Goal: Transaction & Acquisition: Purchase product/service

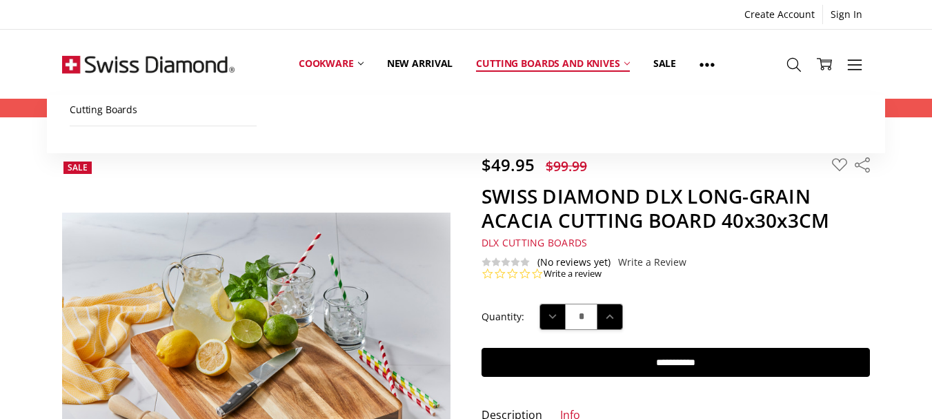
click at [495, 63] on link "Cutting boards and knives" at bounding box center [552, 63] width 177 height 61
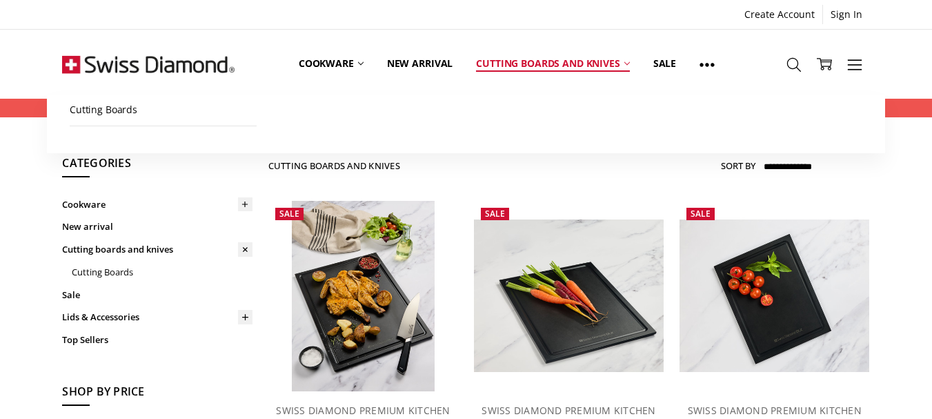
click at [623, 62] on link "Cutting boards and knives" at bounding box center [552, 63] width 177 height 61
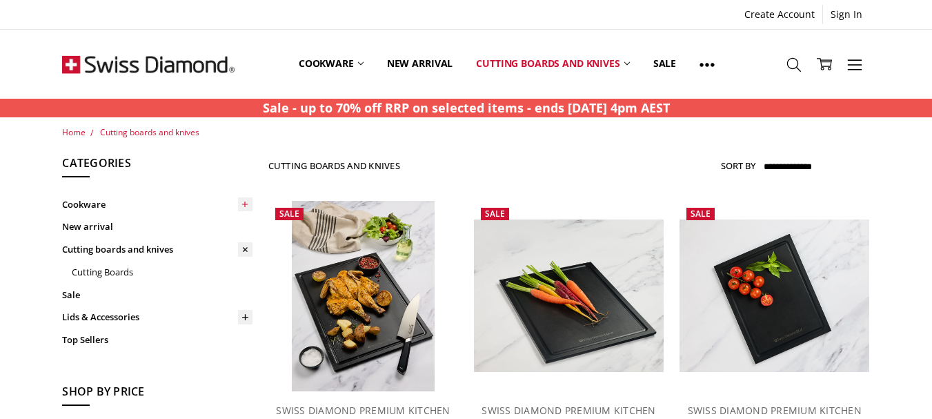
click at [245, 207] on icon at bounding box center [245, 204] width 10 height 10
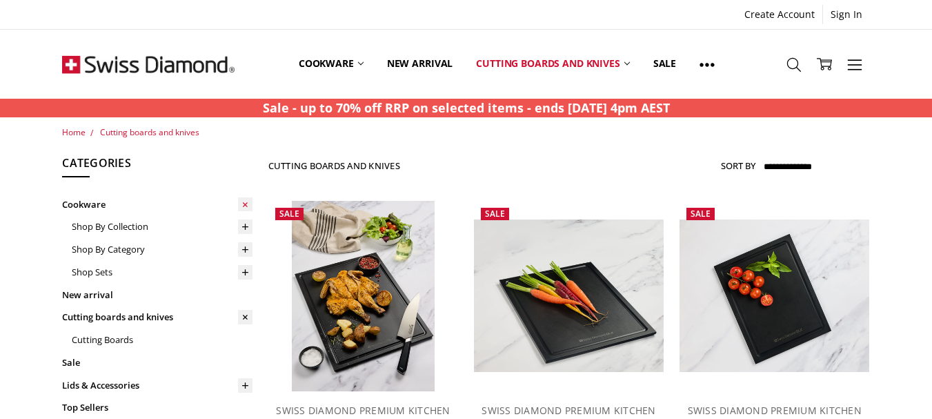
click at [245, 207] on icon at bounding box center [245, 204] width 14 height 14
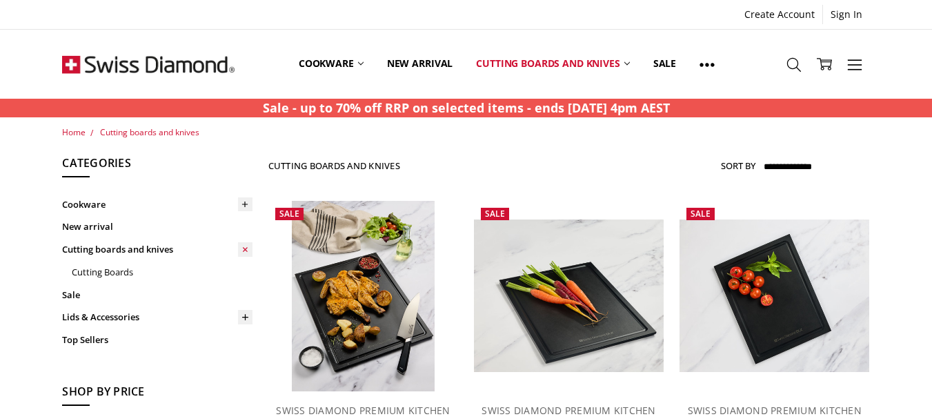
click at [244, 248] on use at bounding box center [245, 249] width 8 height 8
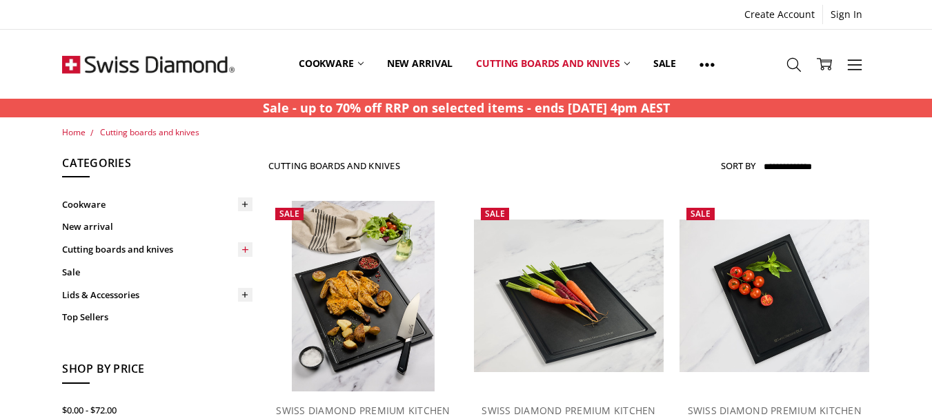
click at [244, 248] on icon at bounding box center [245, 249] width 10 height 10
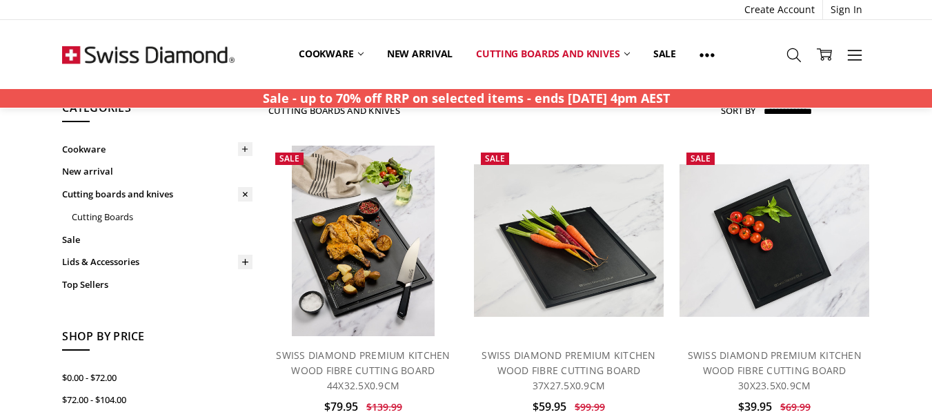
scroll to position [100, 0]
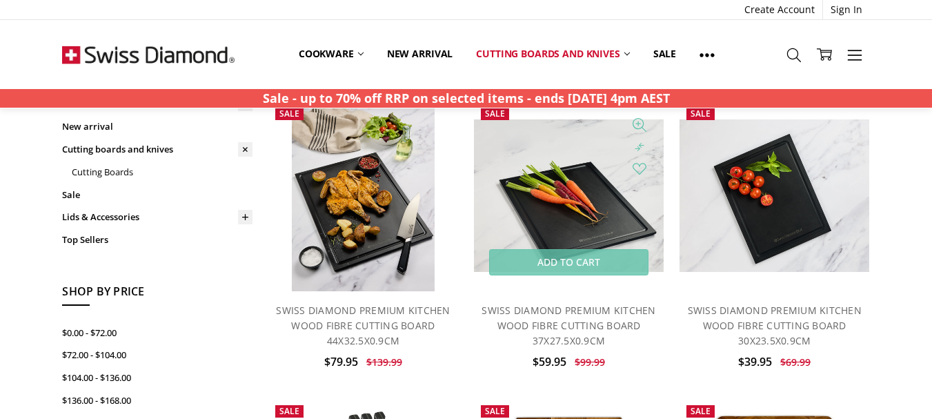
click at [604, 208] on img at bounding box center [569, 195] width 190 height 152
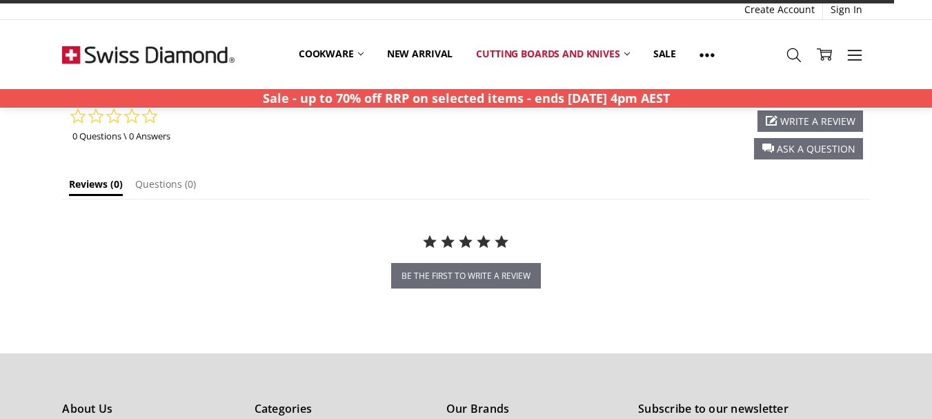
scroll to position [1252, 0]
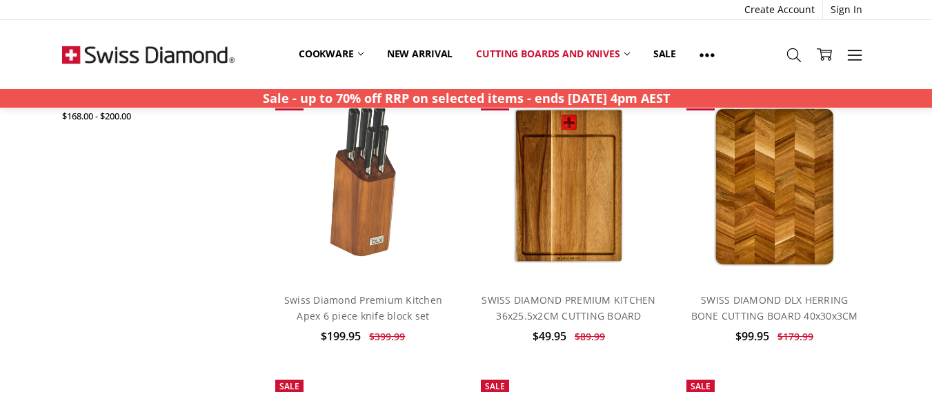
scroll to position [386, 0]
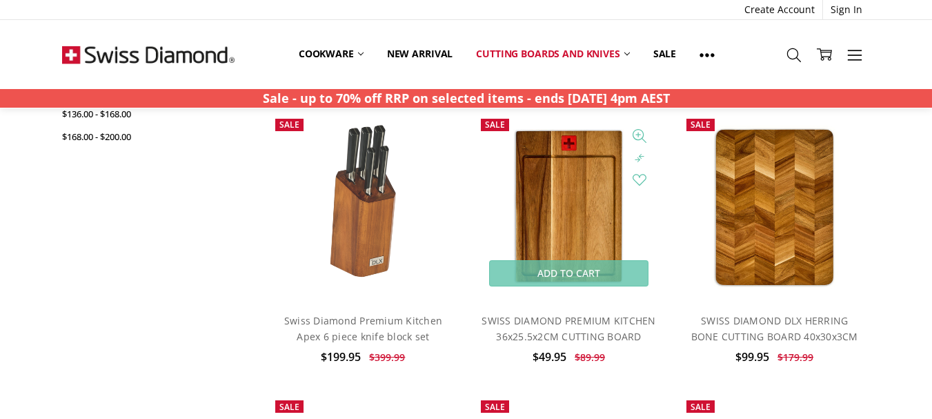
click at [562, 218] on img at bounding box center [569, 207] width 146 height 190
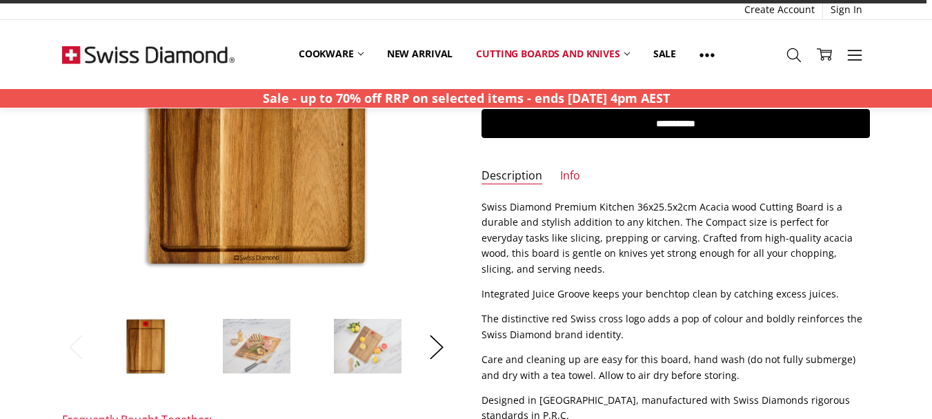
scroll to position [242, 0]
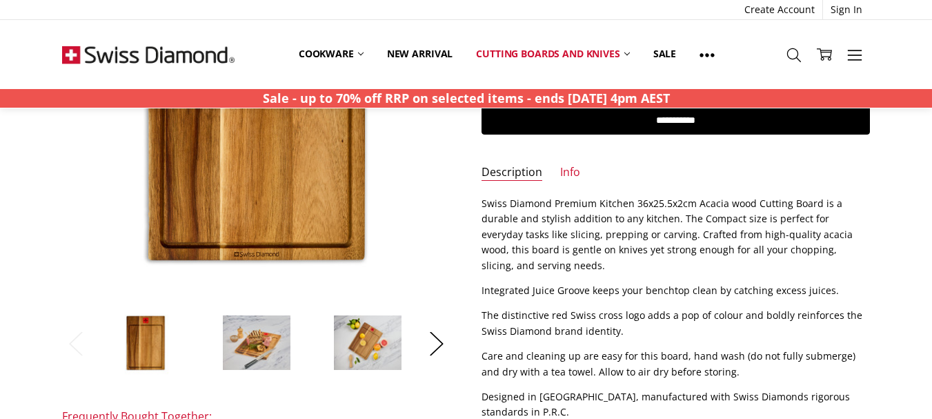
drag, startPoint x: 935, startPoint y: 103, endPoint x: 941, endPoint y: 120, distance: 18.3
click at [275, 339] on img at bounding box center [256, 342] width 69 height 55
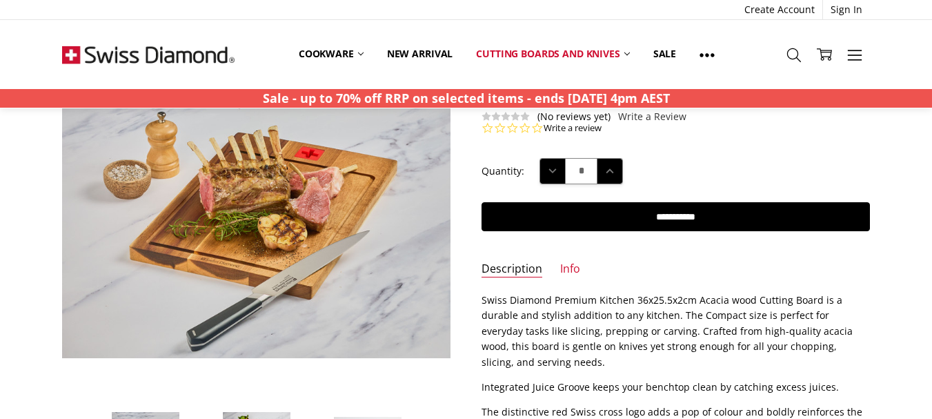
scroll to position [203, 0]
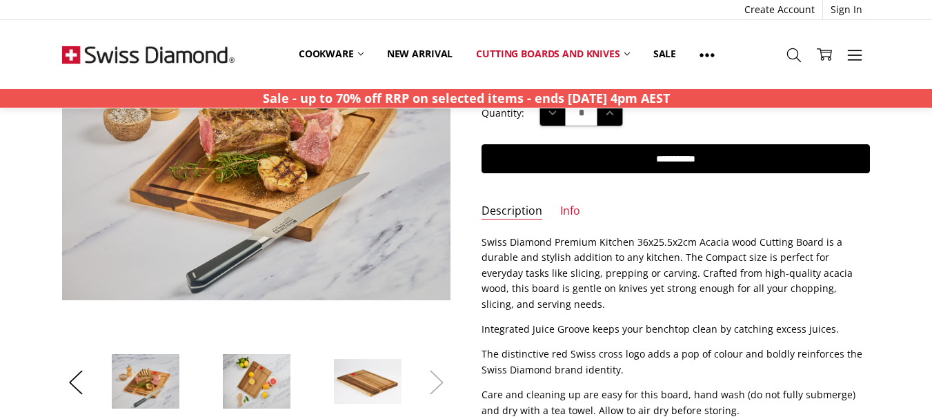
click at [438, 381] on button "Next" at bounding box center [437, 382] width 28 height 42
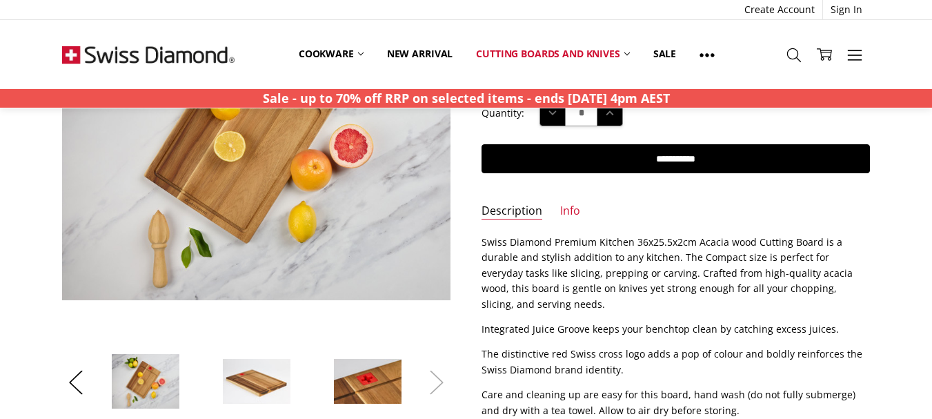
click at [438, 381] on button "Next" at bounding box center [437, 382] width 28 height 42
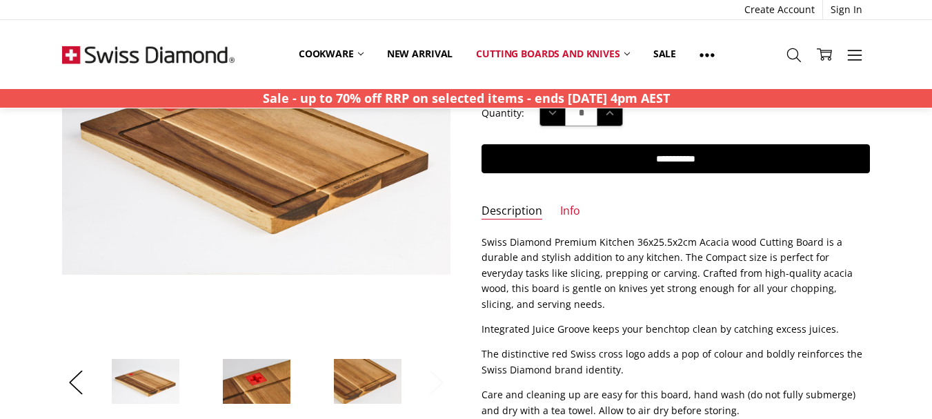
click at [438, 381] on button "Next" at bounding box center [437, 382] width 28 height 42
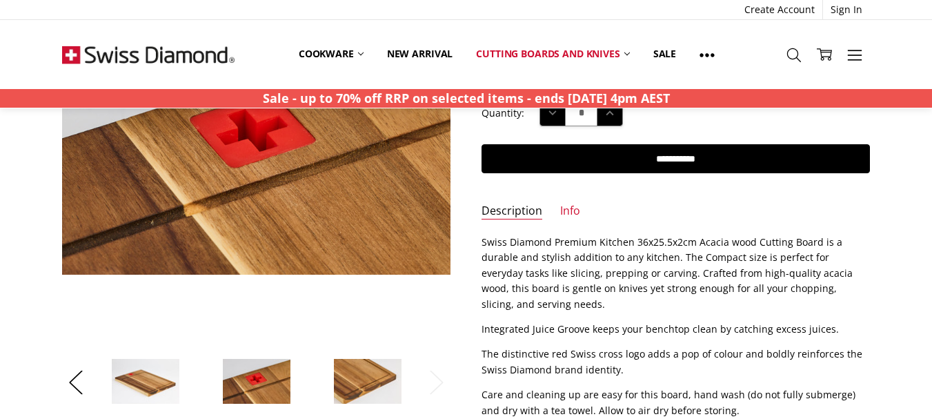
click at [364, 364] on img at bounding box center [367, 381] width 69 height 47
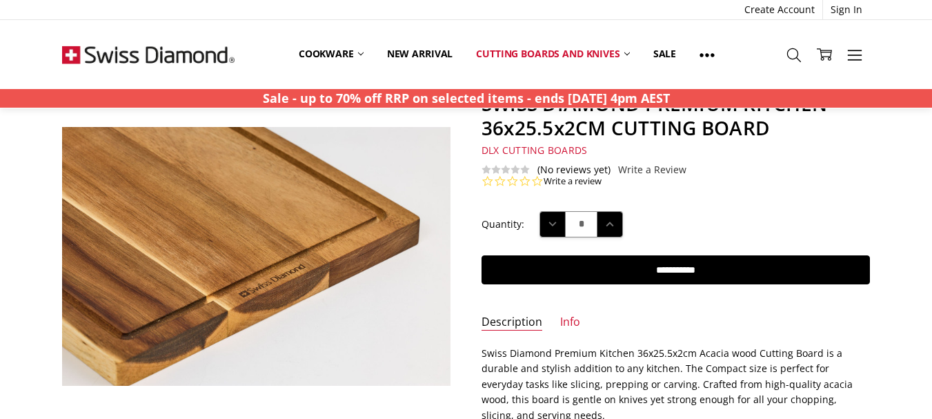
scroll to position [0, 0]
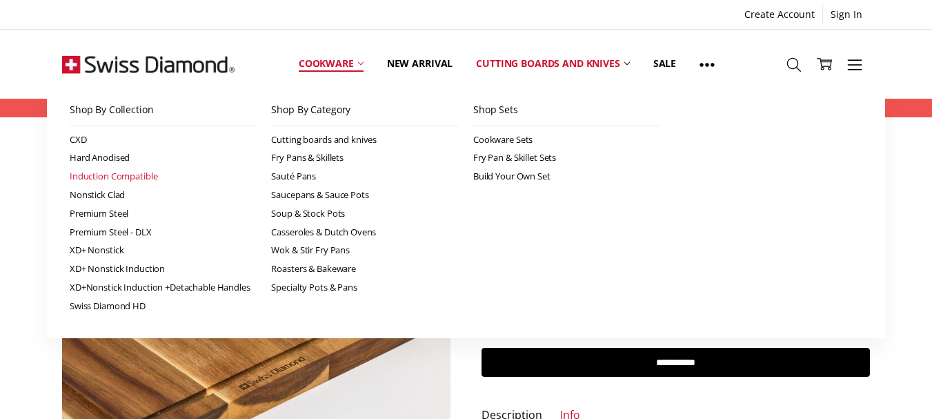
click at [132, 179] on link "Induction Compatible" at bounding box center [164, 176] width 188 height 19
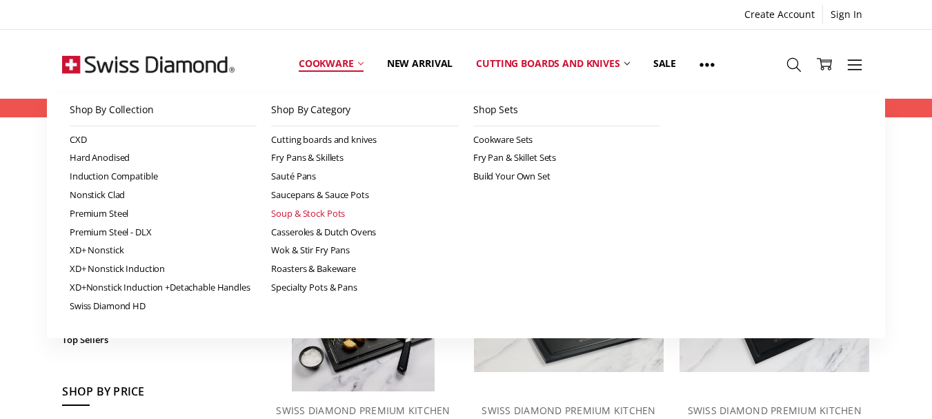
click at [319, 210] on link "Soup & Stock Pots" at bounding box center [365, 213] width 188 height 19
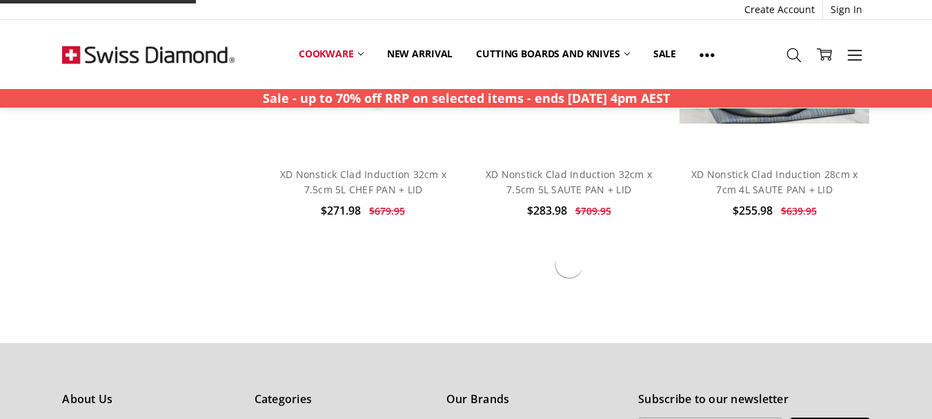
scroll to position [1711, 0]
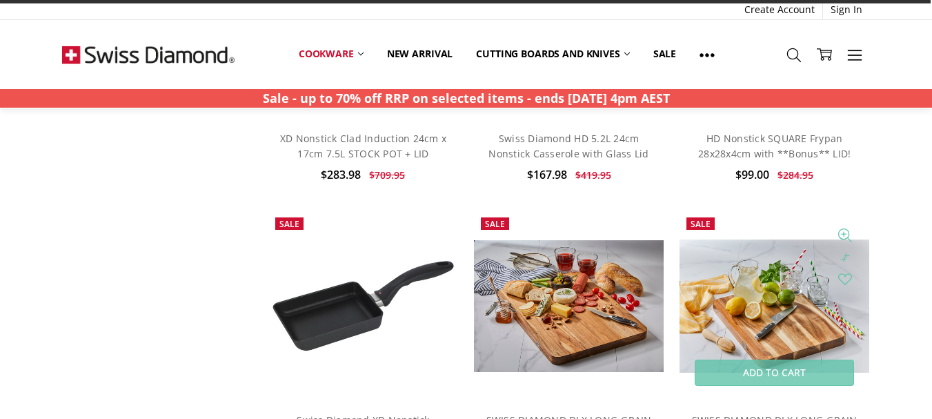
click at [798, 308] on img at bounding box center [774, 305] width 190 height 133
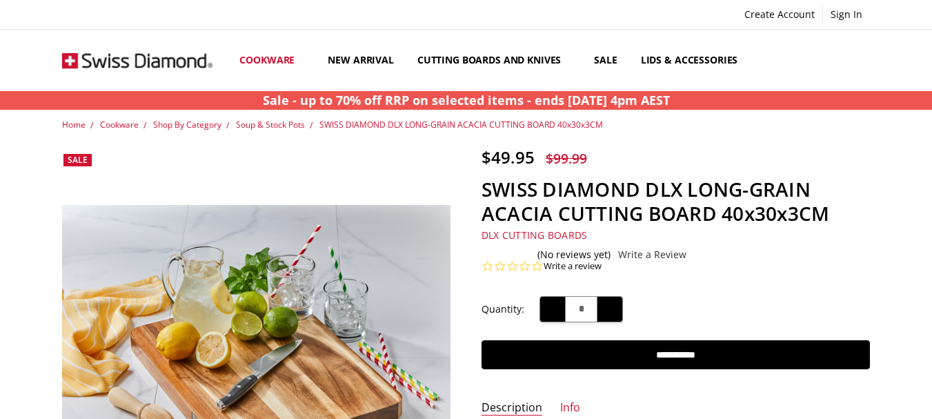
click at [900, 35] on div "More Cookware All Cookware Shop By Collection CXD Hard Anodised Induction Compa…" at bounding box center [466, 60] width 932 height 61
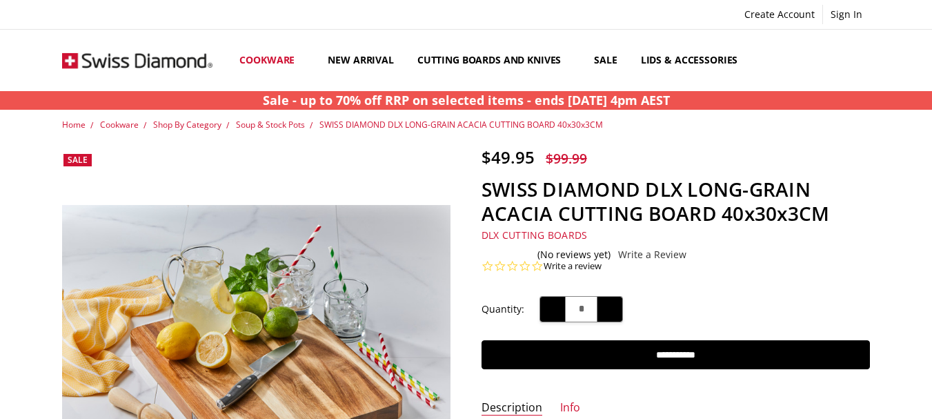
click at [900, 35] on div "More Cookware All Cookware Shop By Collection CXD Hard Anodised Induction Compa…" at bounding box center [466, 60] width 932 height 61
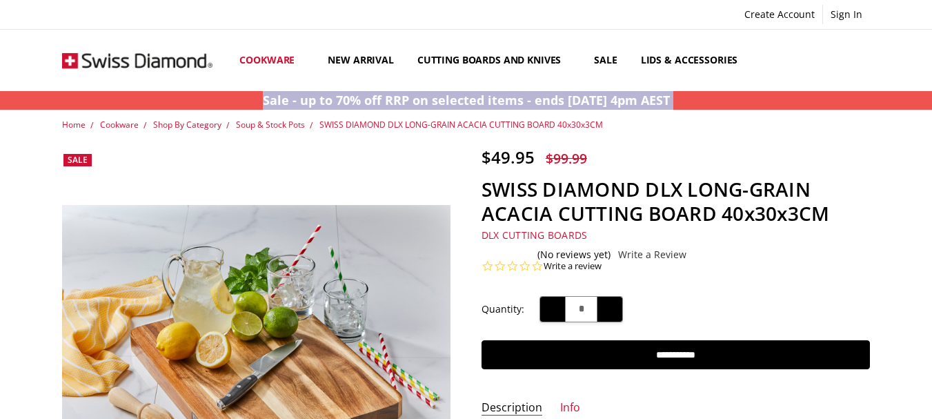
click at [900, 35] on div "More Cookware All Cookware Shop By Collection CXD Hard Anodised Induction Compa…" at bounding box center [466, 60] width 932 height 61
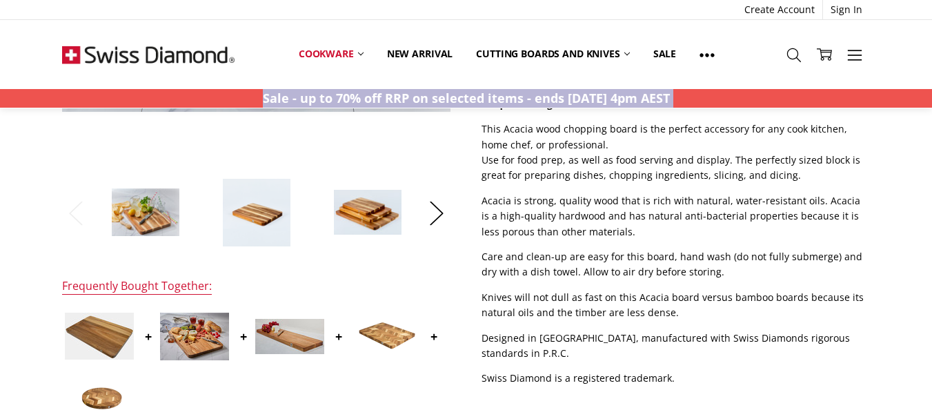
scroll to position [376, 0]
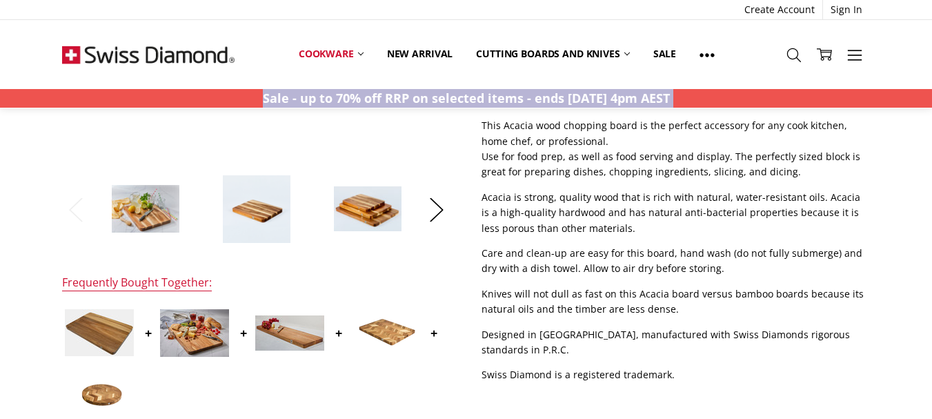
click at [373, 197] on img at bounding box center [367, 209] width 69 height 47
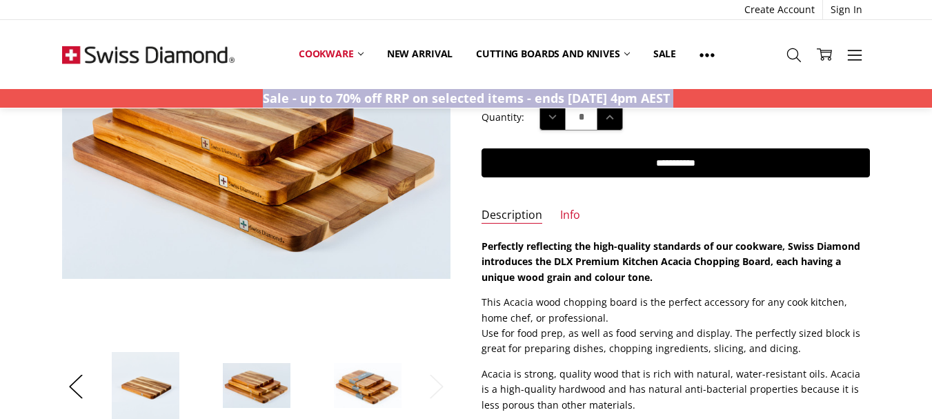
scroll to position [203, 0]
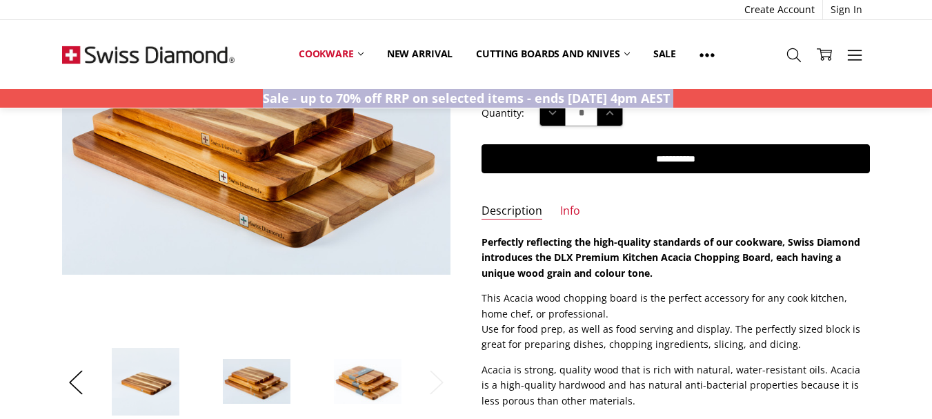
click at [328, 403] on li at bounding box center [367, 381] width 107 height 69
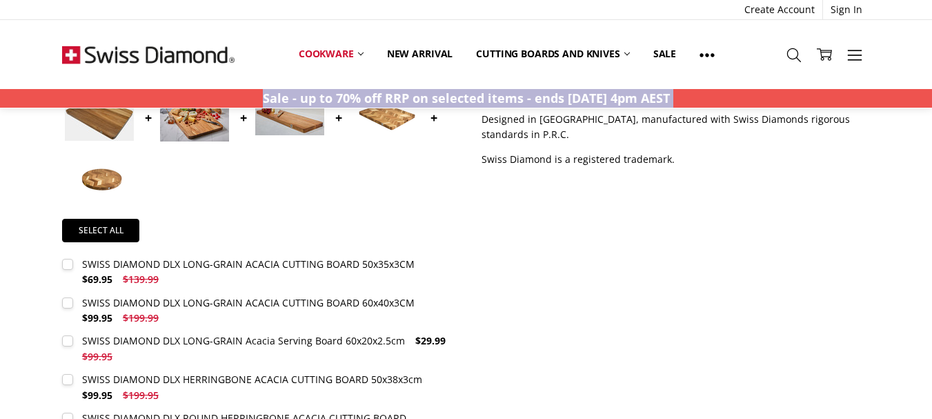
scroll to position [0, 0]
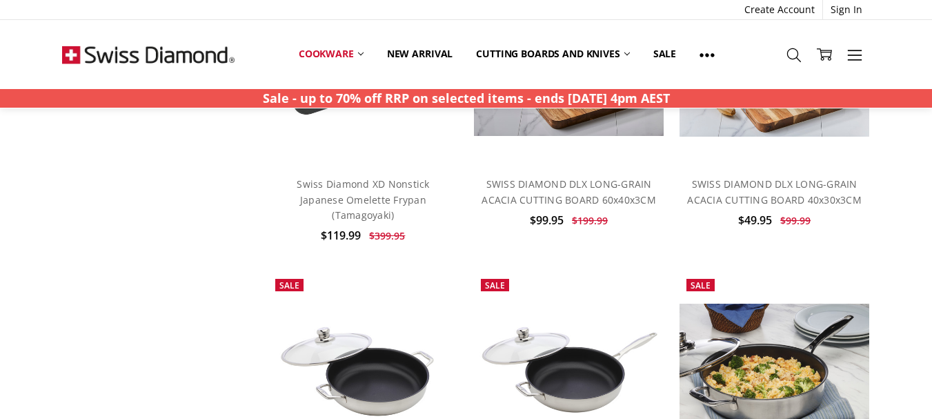
scroll to position [1828, 0]
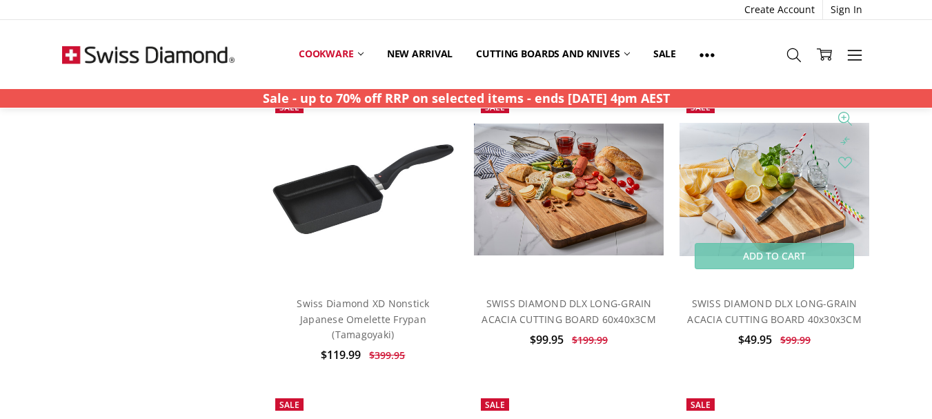
click at [764, 197] on img at bounding box center [774, 189] width 190 height 133
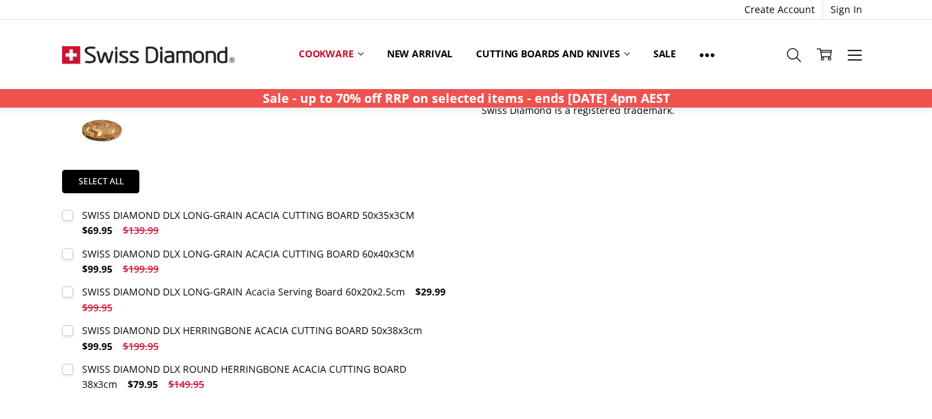
scroll to position [644, 0]
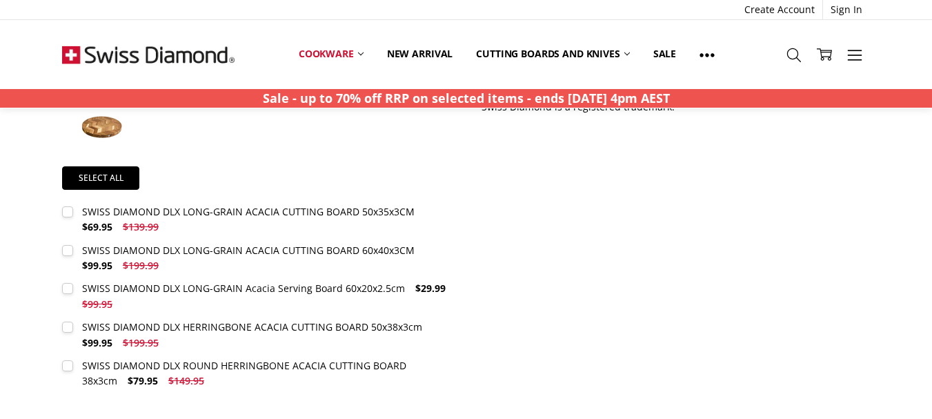
drag, startPoint x: 941, startPoint y: 86, endPoint x: 936, endPoint y: 206, distance: 119.4
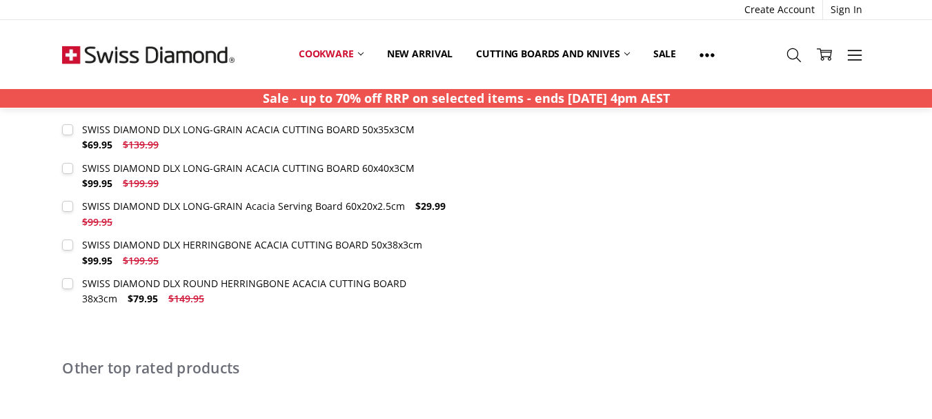
scroll to position [699, 0]
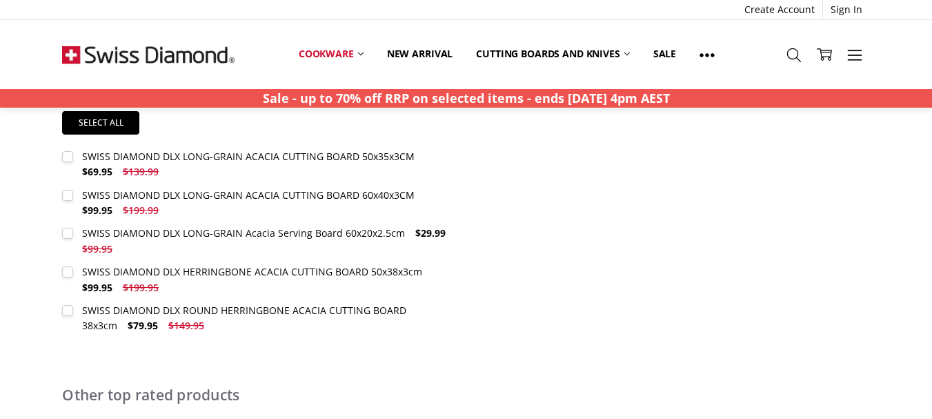
drag, startPoint x: 929, startPoint y: 152, endPoint x: 928, endPoint y: 133, distance: 19.4
click at [928, 133] on div "Home Cookware Shop By Category Soup & Stock Pots SWISS DIAMOND DLX LONG-GRAIN A…" at bounding box center [466, 153] width 932 height 1452
click at [206, 236] on div "SWISS DIAMOND DLX LONG-GRAIN Acacia Serving Board 60x20x2.5cm" at bounding box center [243, 232] width 323 height 13
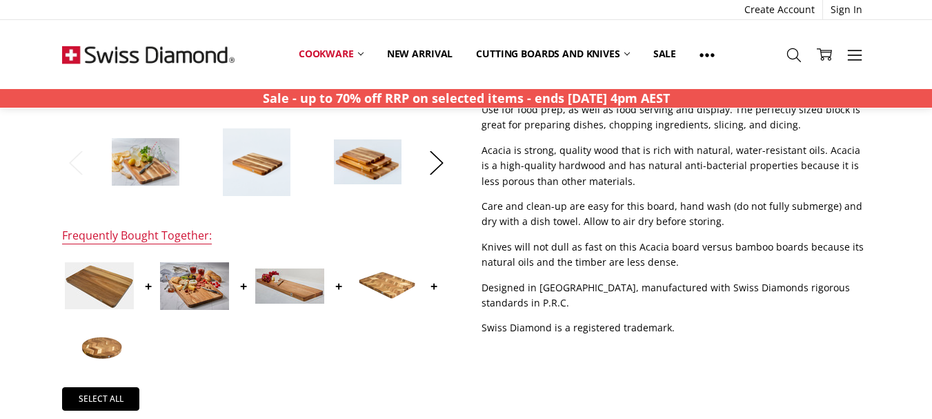
scroll to position [427, 0]
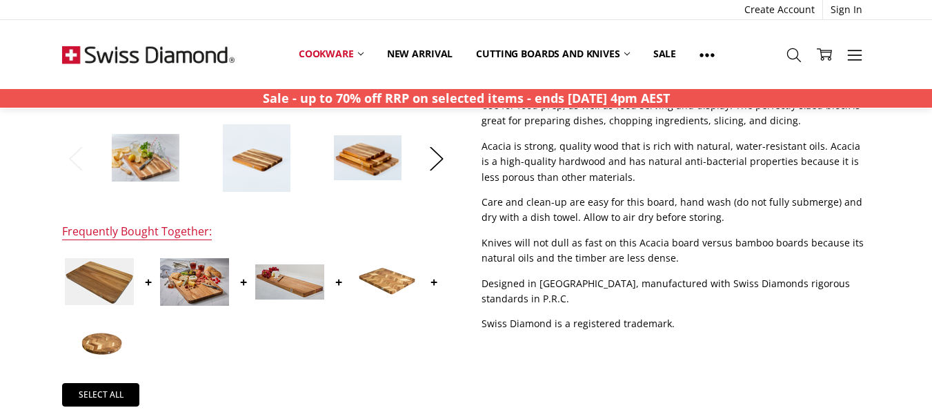
click at [98, 275] on img at bounding box center [99, 281] width 69 height 47
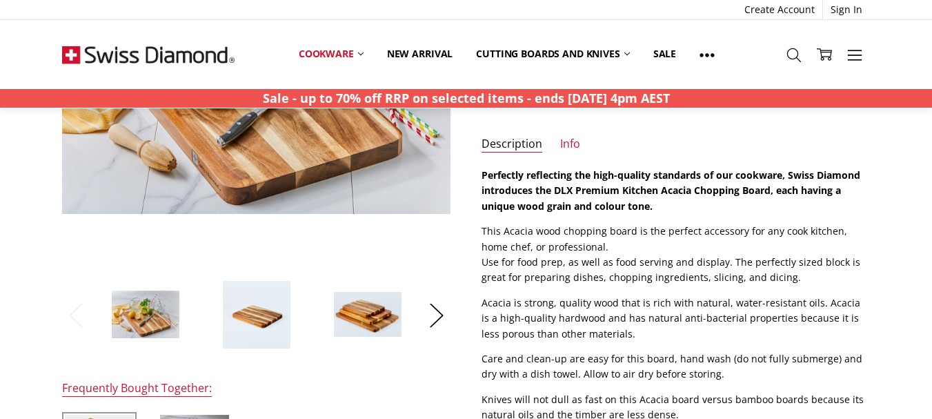
scroll to position [274, 0]
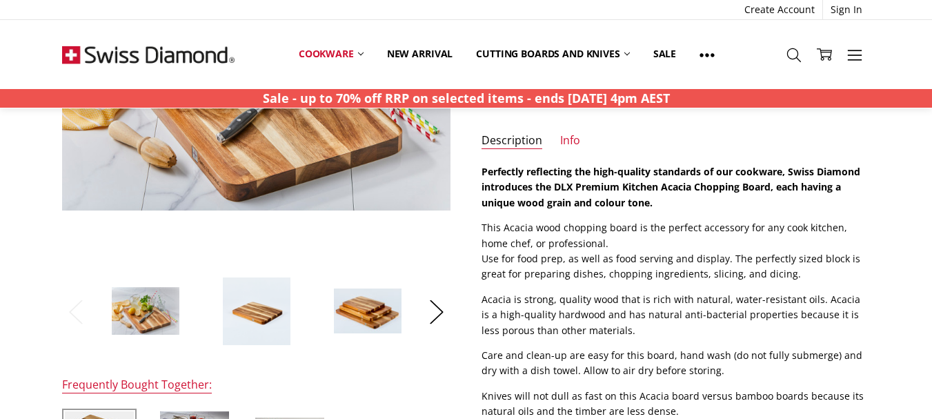
click at [379, 317] on img at bounding box center [367, 311] width 69 height 47
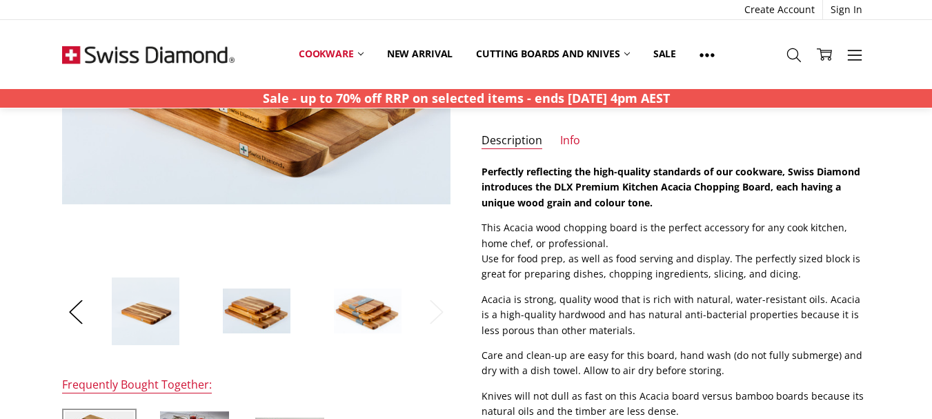
click at [374, 310] on img at bounding box center [367, 311] width 69 height 47
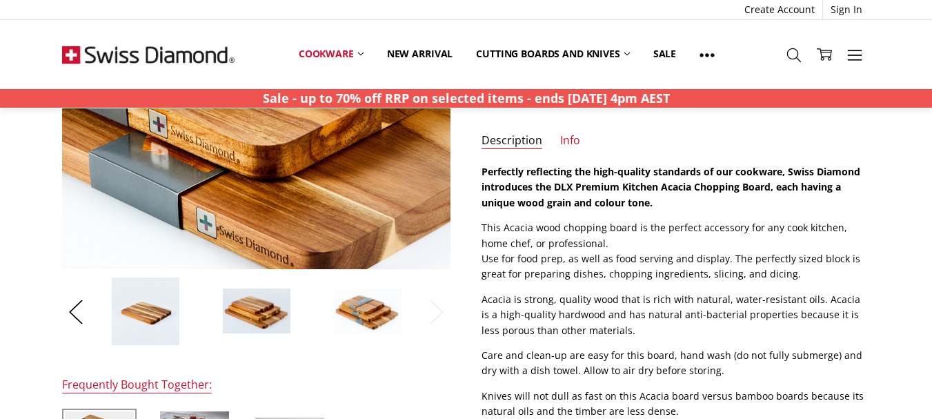
click at [264, 135] on img at bounding box center [246, 44] width 883 height 588
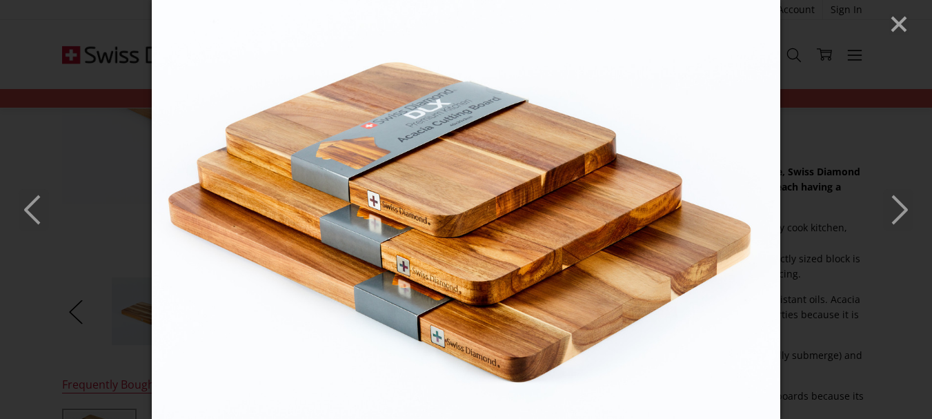
click at [404, 141] on img at bounding box center [466, 209] width 628 height 419
click at [902, 209] on icon "Next" at bounding box center [898, 209] width 30 height 41
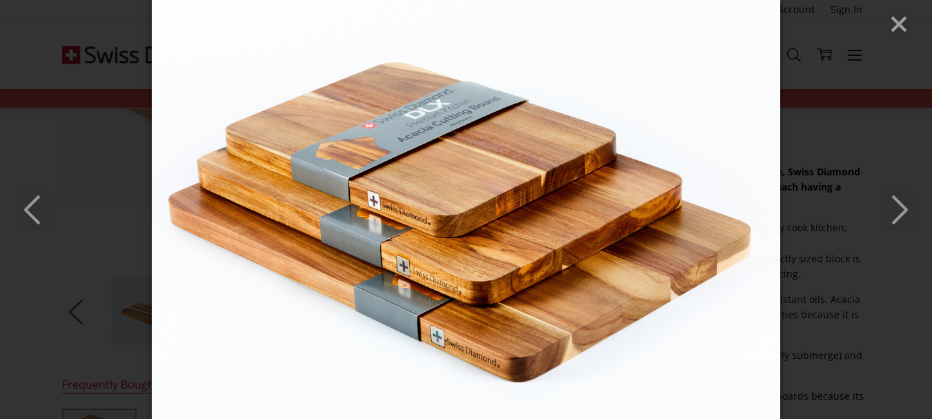
click at [27, 206] on icon "Previous" at bounding box center [34, 209] width 30 height 41
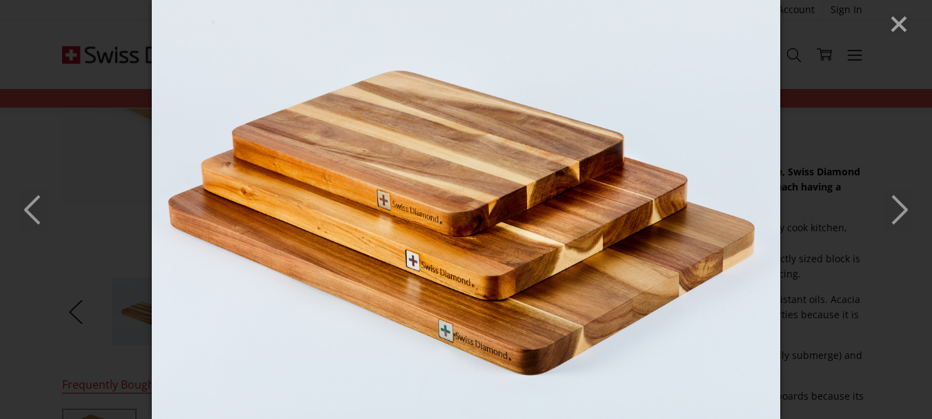
click at [27, 206] on icon "Previous" at bounding box center [34, 209] width 30 height 41
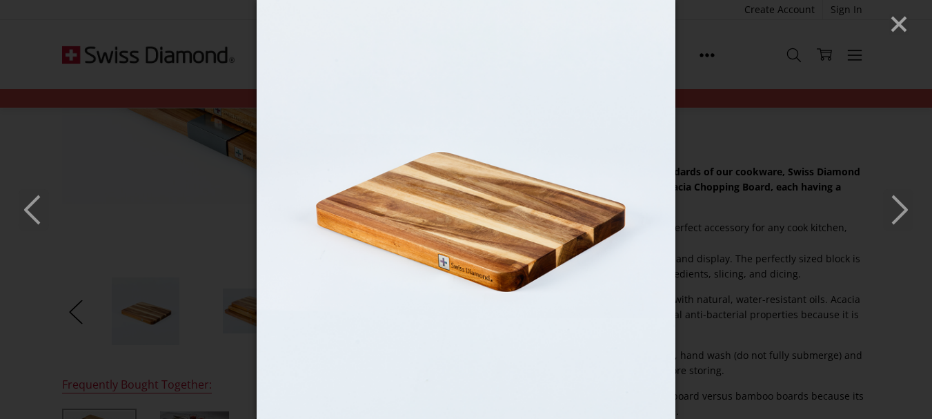
click at [27, 206] on icon "Previous" at bounding box center [34, 209] width 30 height 41
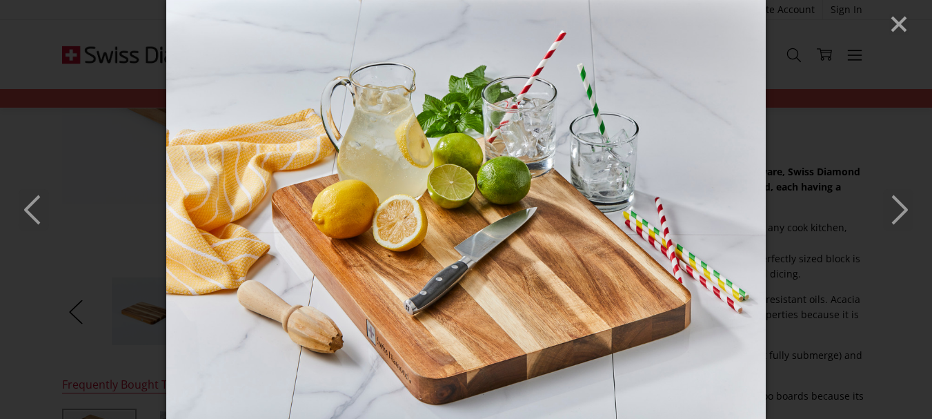
click at [27, 206] on icon "Previous" at bounding box center [34, 209] width 30 height 41
click at [895, 205] on icon "Next" at bounding box center [898, 209] width 30 height 41
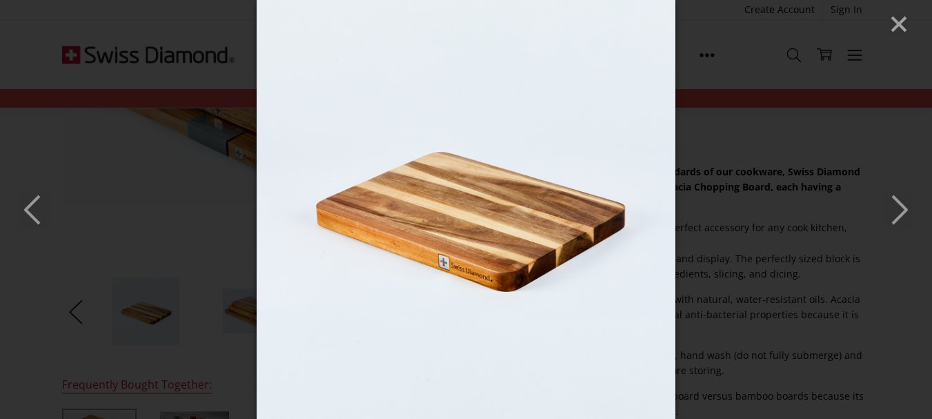
click at [903, 20] on line "Close" at bounding box center [899, 24] width 14 height 14
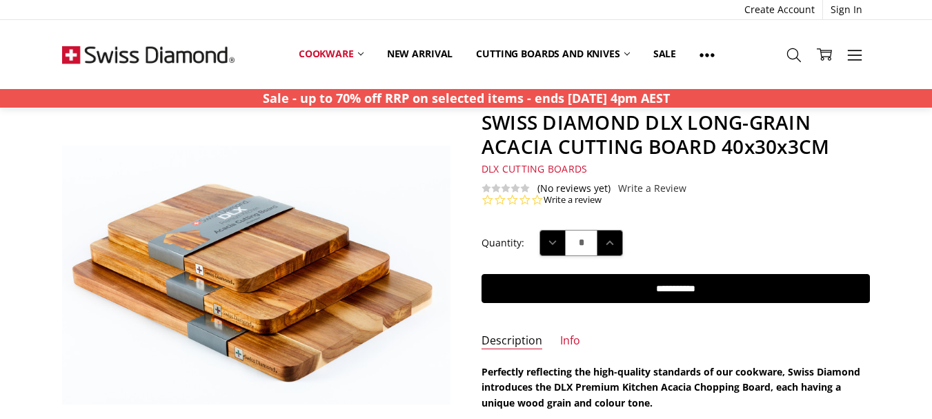
scroll to position [5, 0]
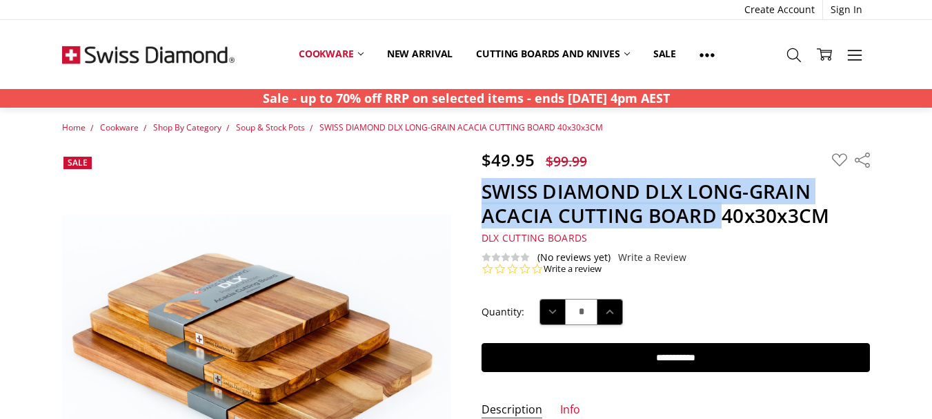
drag, startPoint x: 484, startPoint y: 188, endPoint x: 718, endPoint y: 210, distance: 235.6
click at [718, 210] on h1 "SWISS DIAMOND DLX LONG-GRAIN ACACIA CUTTING BOARD 40x30x3CM" at bounding box center [675, 203] width 388 height 48
drag, startPoint x: 718, startPoint y: 210, endPoint x: 625, endPoint y: 218, distance: 93.4
click at [625, 218] on h1 "SWISS DIAMOND DLX LONG-GRAIN ACACIA CUTTING BOARD 40x30x3CM" at bounding box center [675, 203] width 388 height 48
drag, startPoint x: 479, startPoint y: 192, endPoint x: 711, endPoint y: 219, distance: 234.0
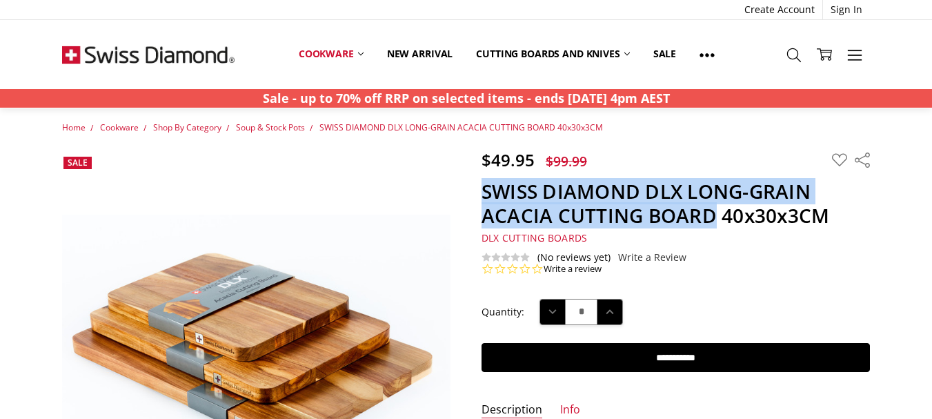
click at [711, 219] on section "$49.95 $99.99 MSRP: You save Add to Wish List" at bounding box center [675, 213] width 419 height 126
copy h1 "SWISS DIAMOND DLX LONG-GRAIN ACACIA CUTTING BOARD"
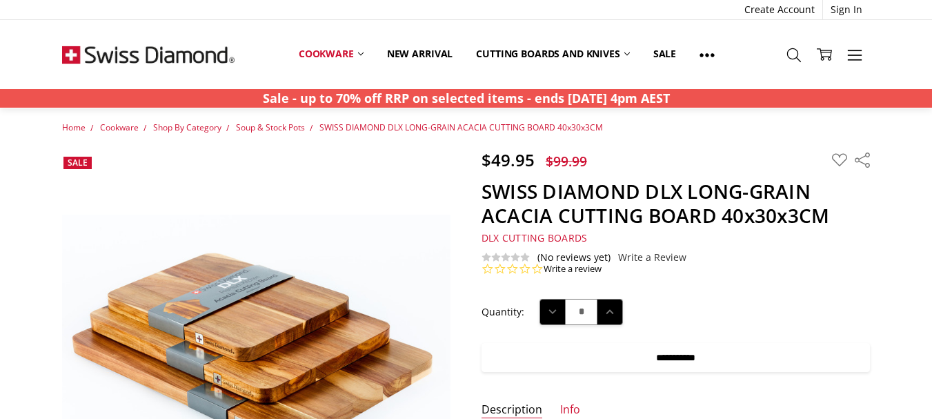
click at [695, 355] on input "**********" at bounding box center [675, 357] width 388 height 29
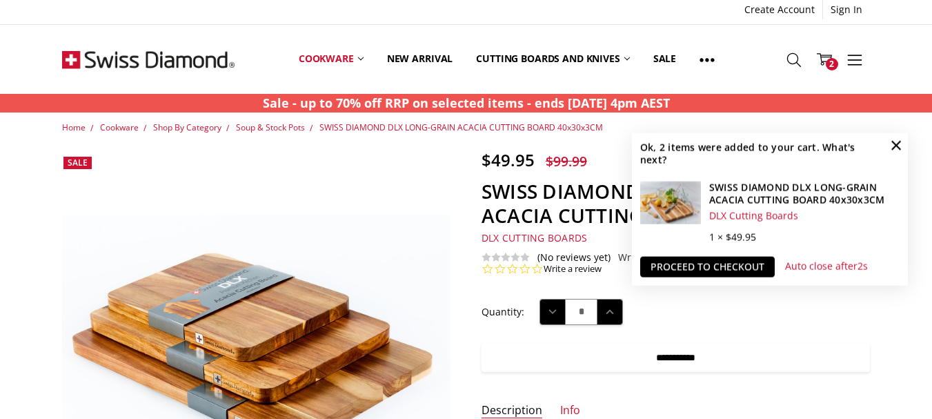
click at [654, 357] on input "**********" at bounding box center [675, 357] width 388 height 29
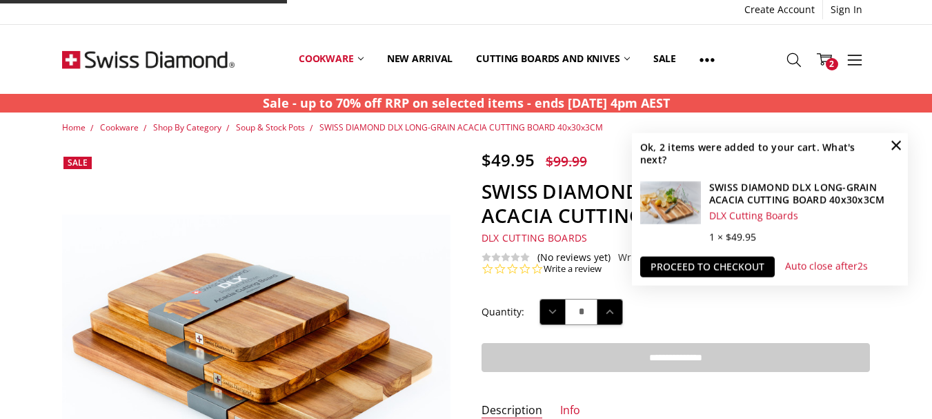
type input "**********"
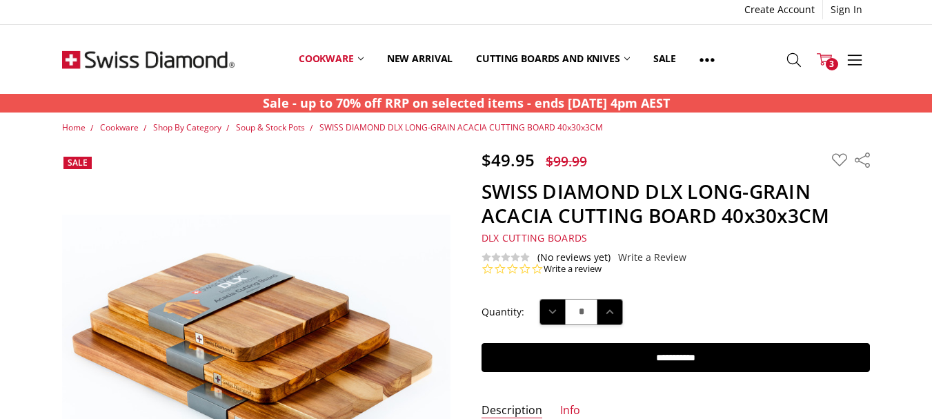
click at [828, 60] on span "3" at bounding box center [832, 64] width 12 height 12
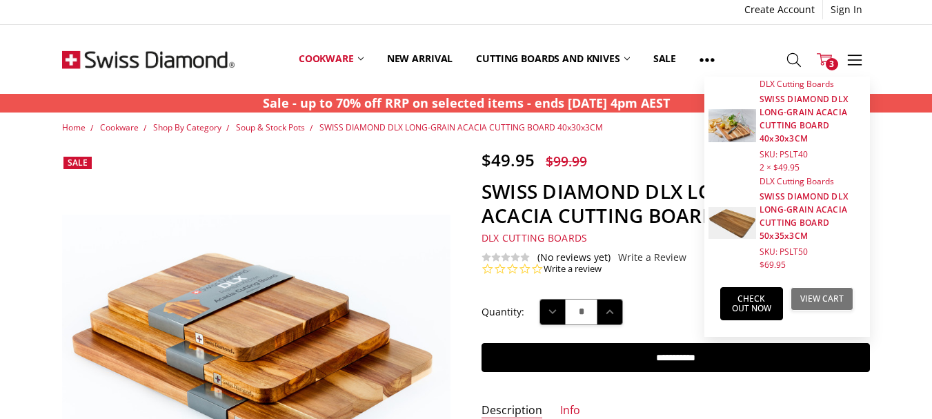
click at [801, 296] on link "View Cart" at bounding box center [822, 298] width 63 height 23
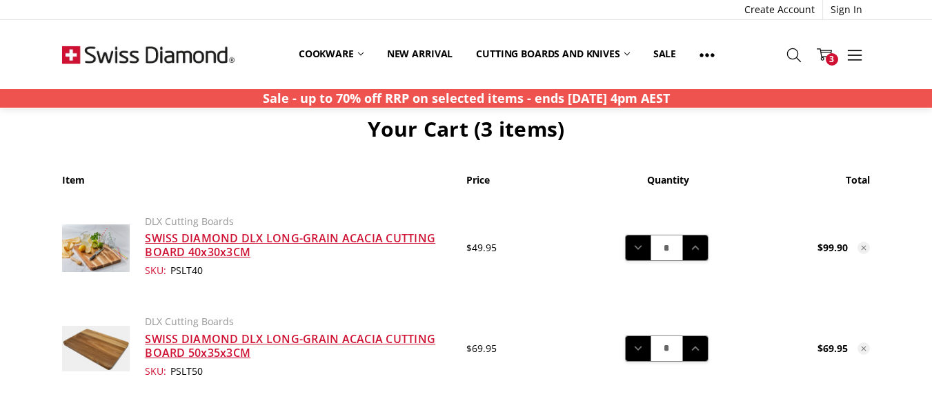
scroll to position [59, 0]
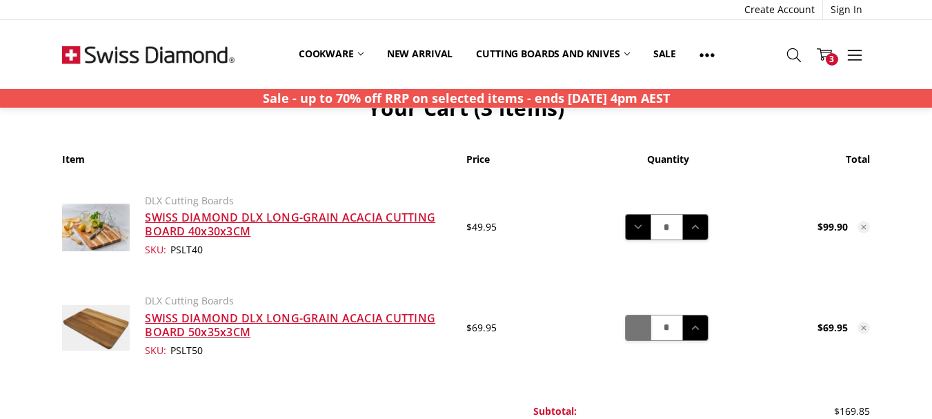
click at [631, 322] on icon at bounding box center [638, 327] width 15 height 15
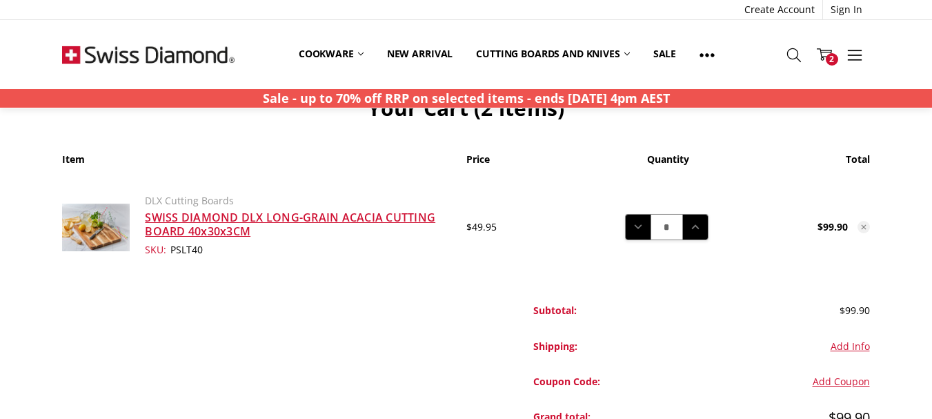
click at [177, 54] on img at bounding box center [148, 54] width 172 height 69
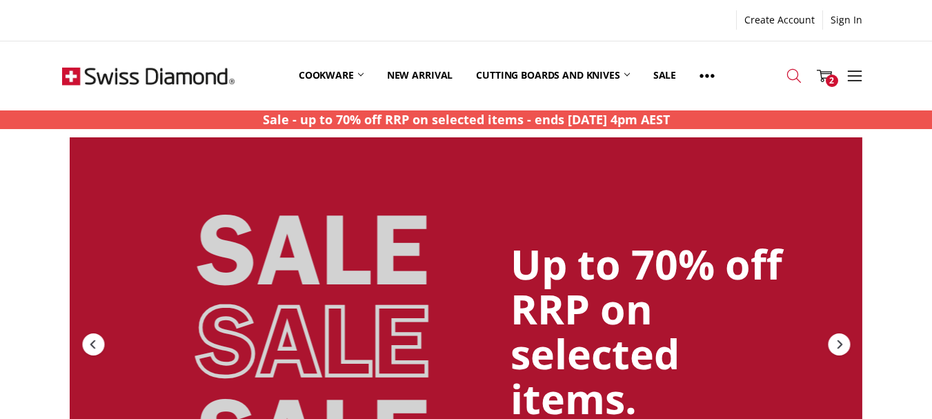
click at [791, 78] on icon at bounding box center [793, 75] width 15 height 15
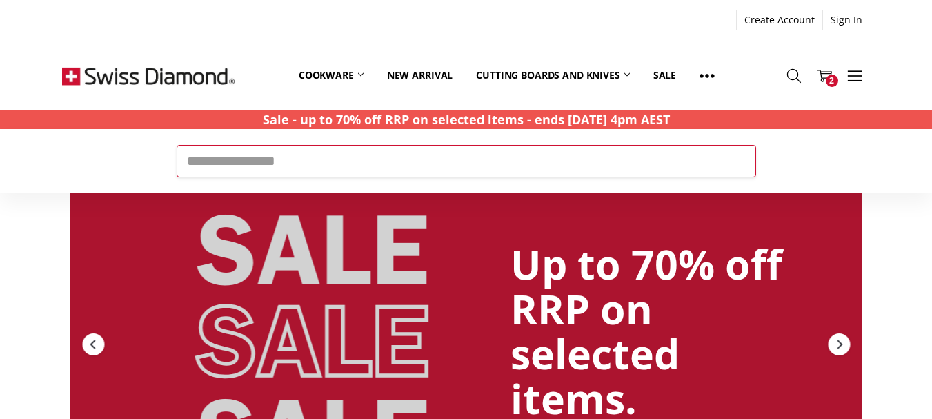
click at [392, 163] on input "Search" at bounding box center [466, 161] width 579 height 32
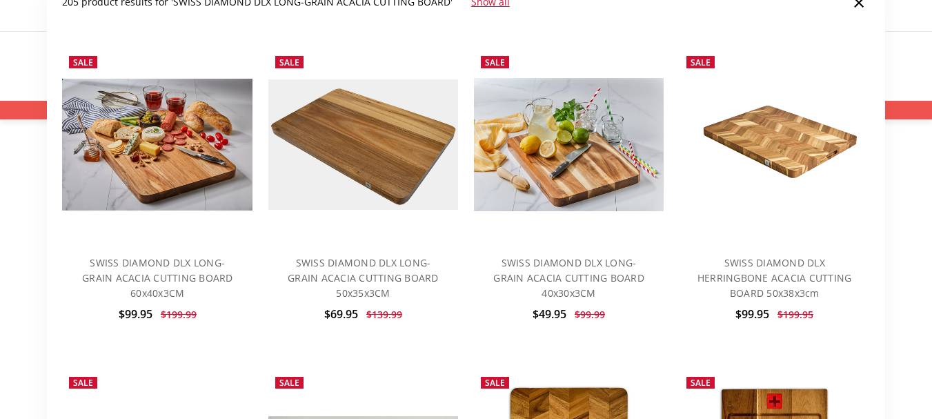
scroll to position [228, 0]
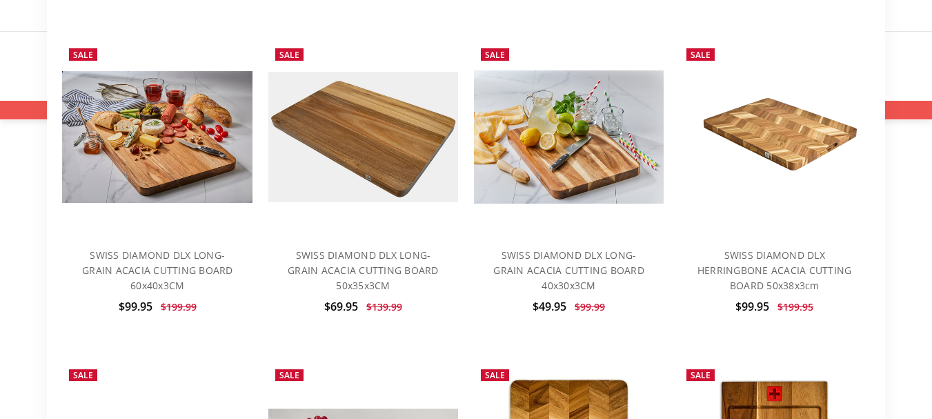
type input "**********"
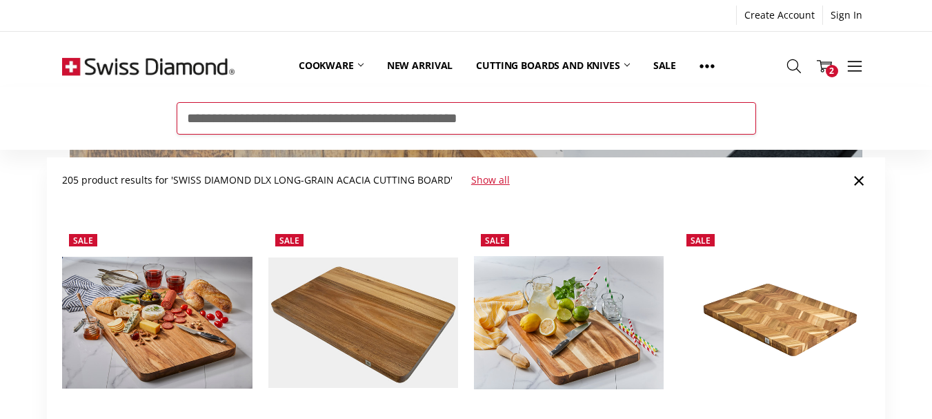
scroll to position [0, 0]
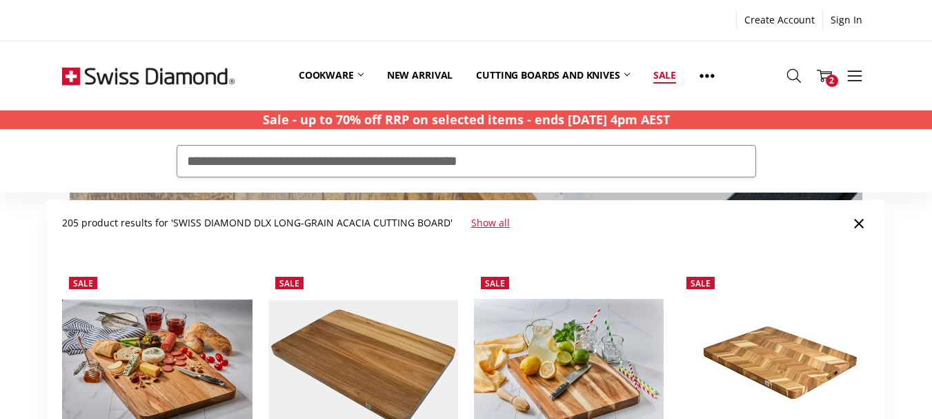
click at [671, 79] on link "Sale" at bounding box center [665, 75] width 46 height 61
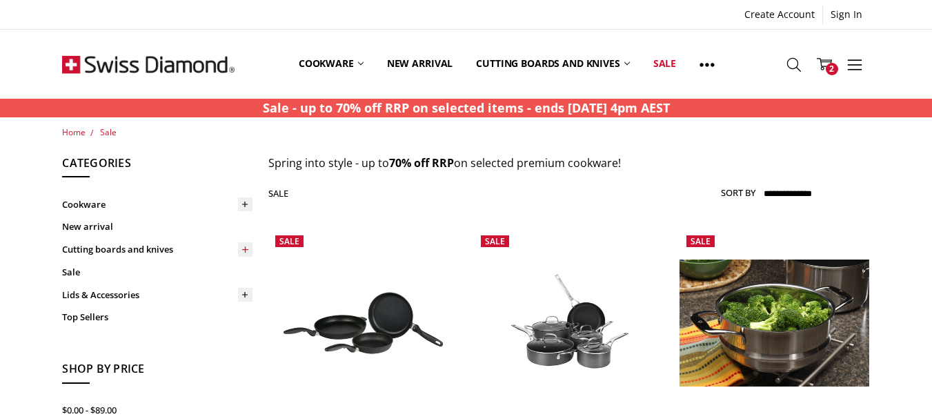
click at [248, 252] on icon at bounding box center [245, 249] width 10 height 10
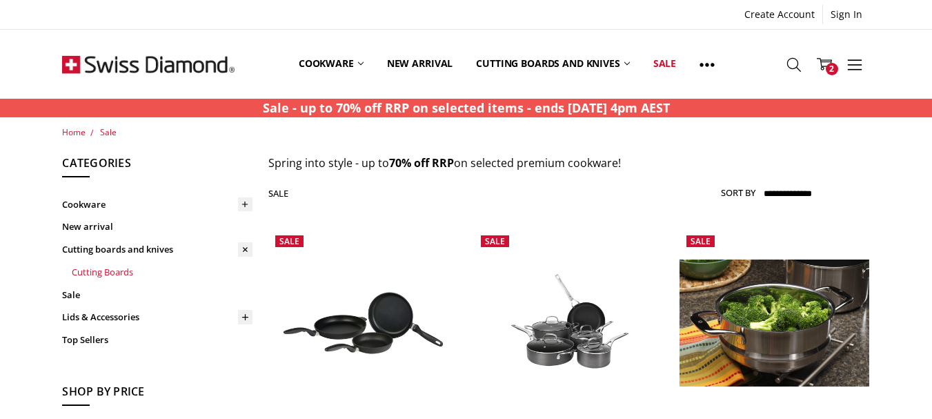
click at [117, 270] on link "Cutting Boards" at bounding box center [162, 272] width 181 height 23
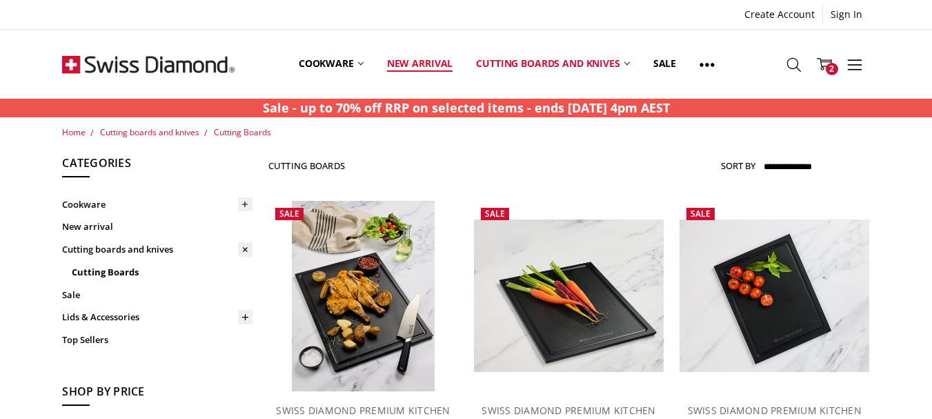
click at [400, 65] on link "New arrival" at bounding box center [419, 63] width 89 height 61
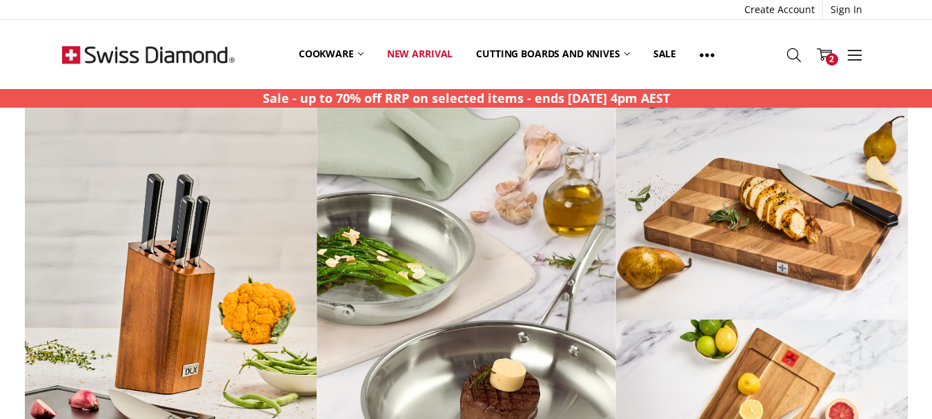
scroll to position [1065, 0]
